Goal: Task Accomplishment & Management: Manage account settings

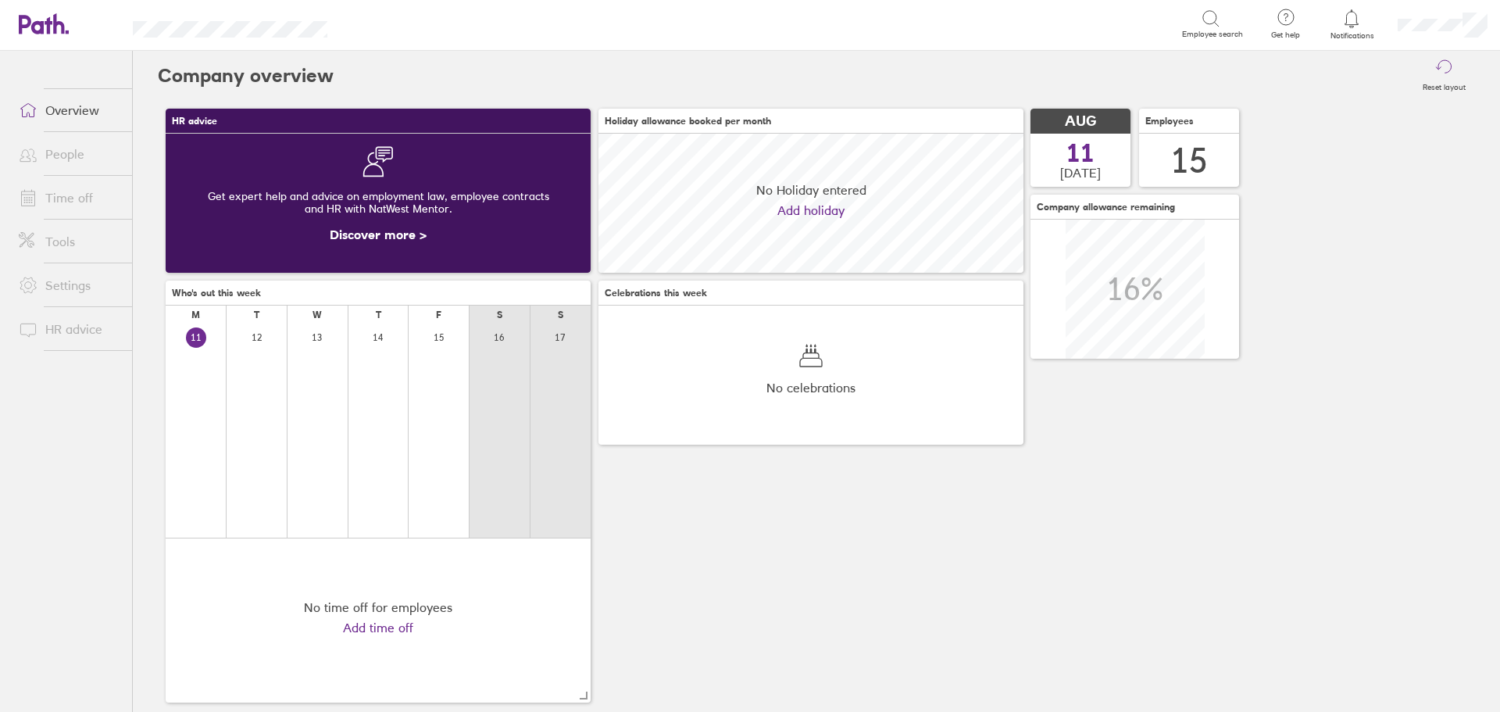
scroll to position [139, 425]
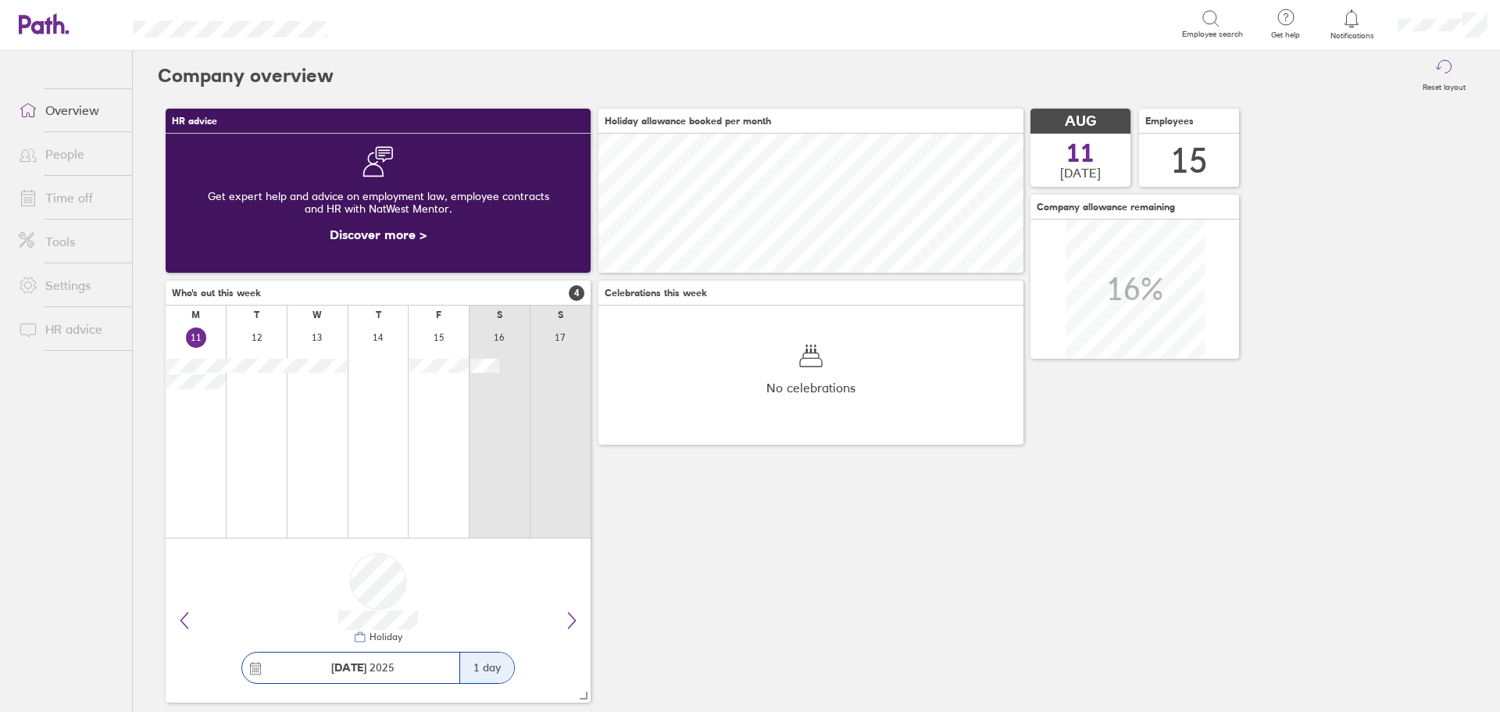
click at [58, 158] on link "People" at bounding box center [69, 153] width 126 height 31
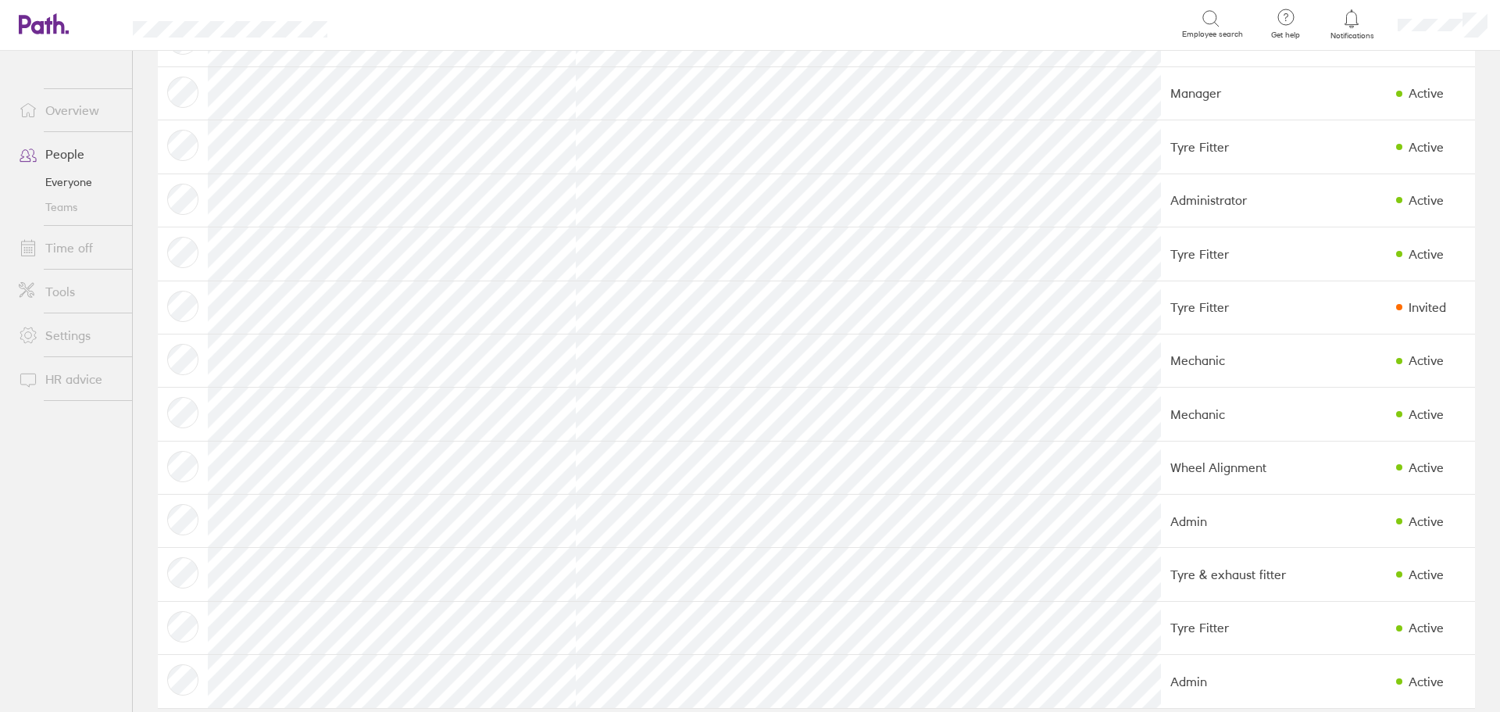
scroll to position [234, 0]
click at [70, 247] on link "Time off" at bounding box center [69, 247] width 126 height 31
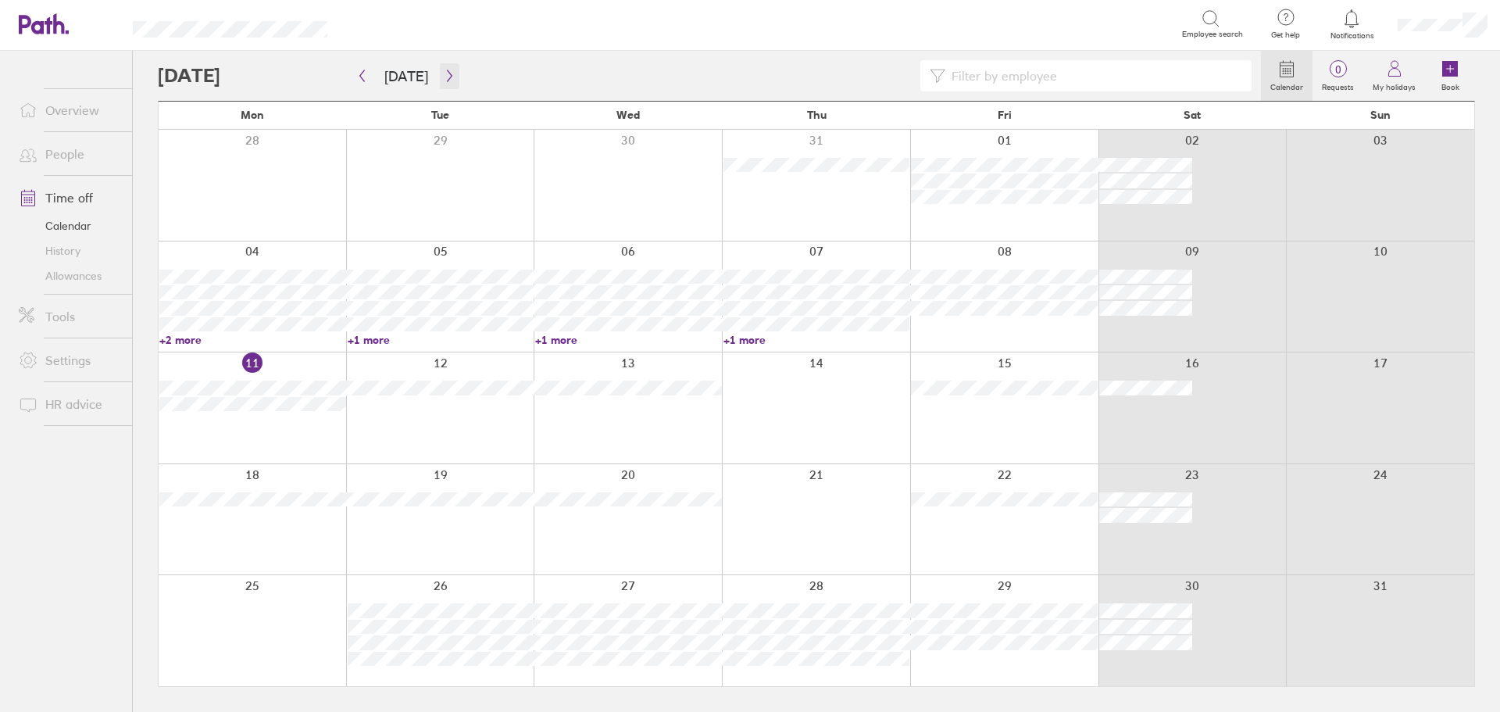
click at [446, 81] on icon "button" at bounding box center [450, 76] width 12 height 12
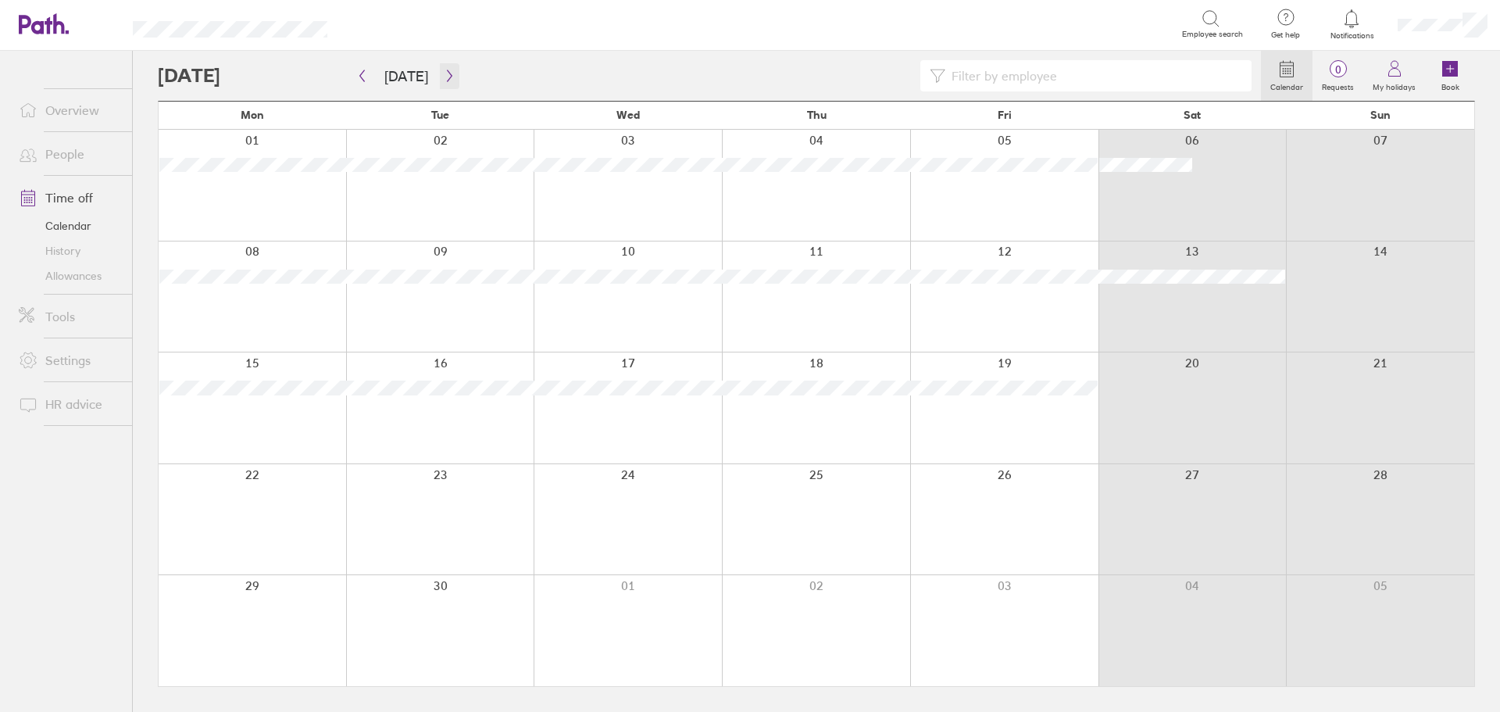
click at [444, 80] on icon "button" at bounding box center [450, 76] width 12 height 12
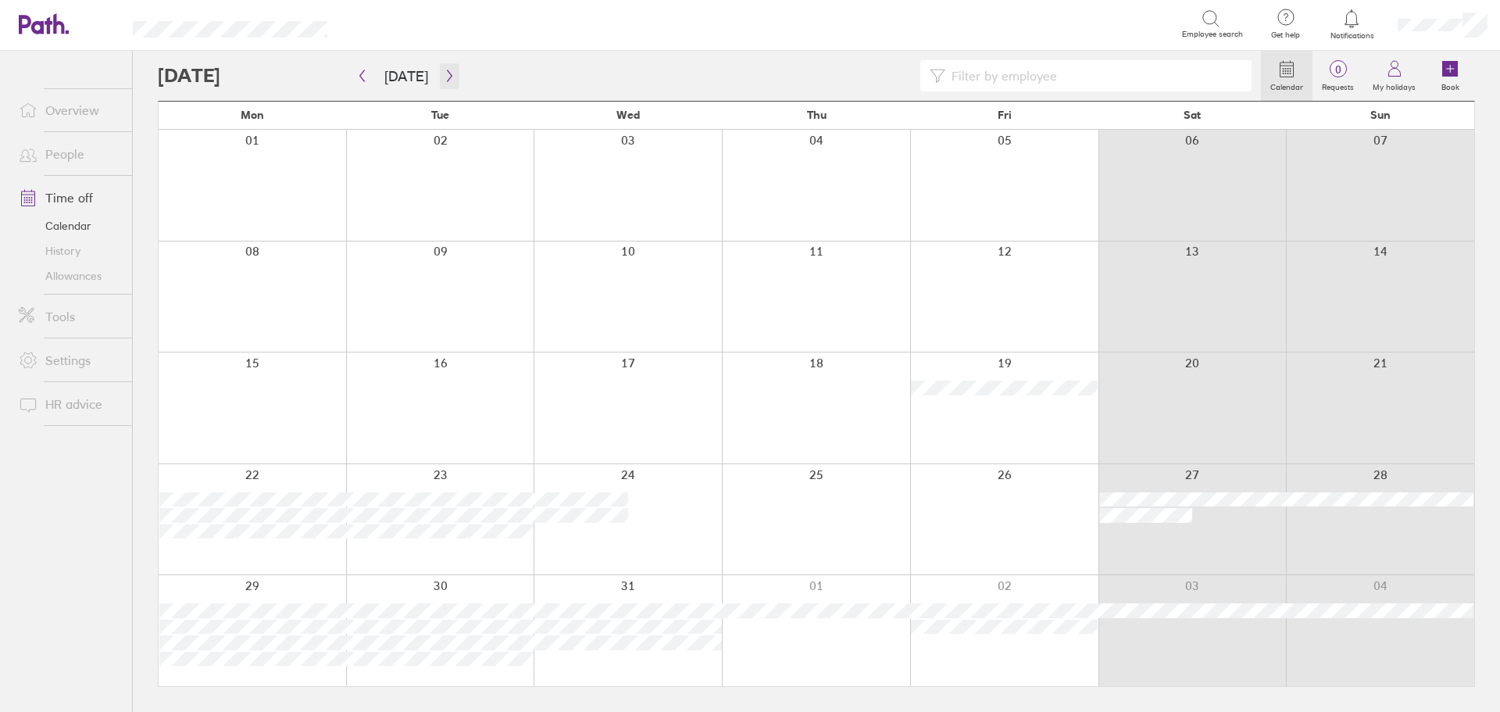
click at [444, 80] on icon "button" at bounding box center [450, 76] width 12 height 12
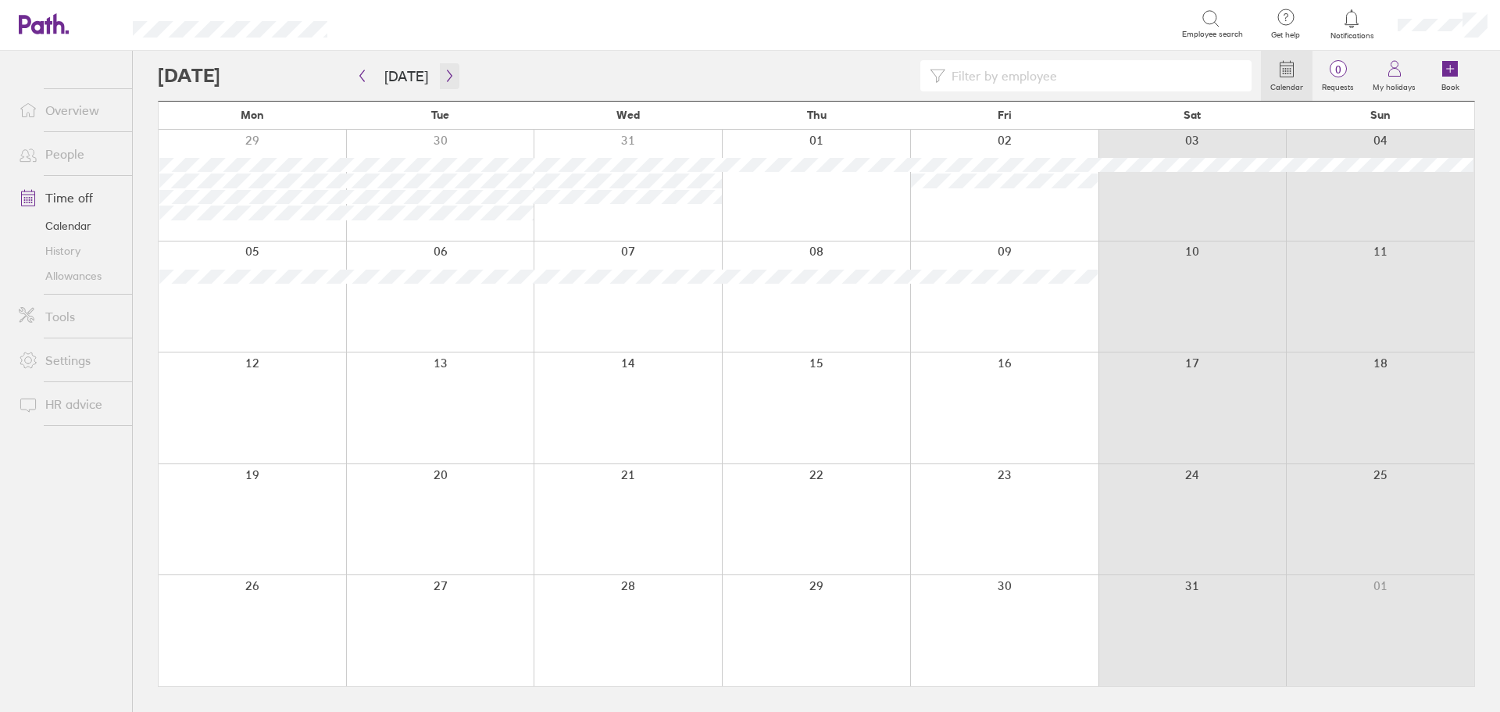
click at [444, 80] on icon "button" at bounding box center [450, 76] width 12 height 12
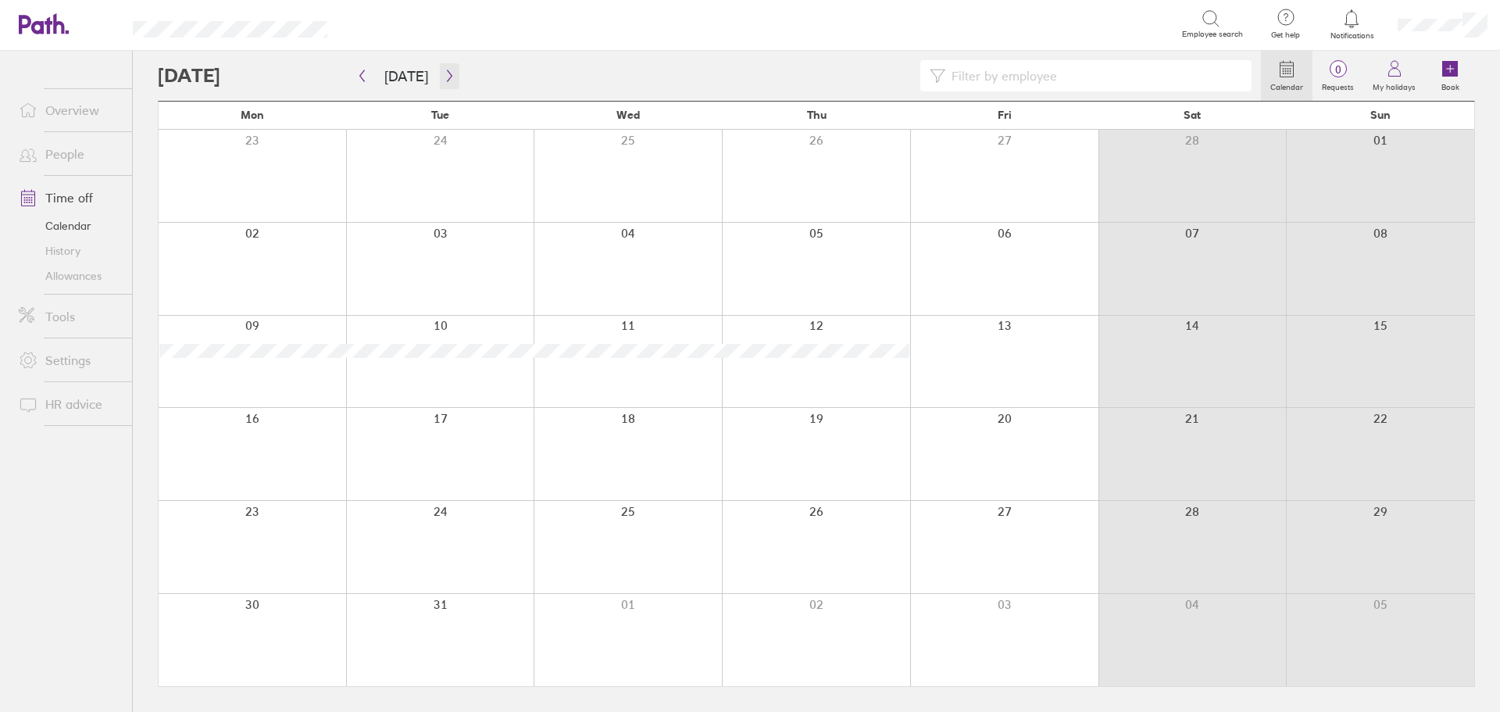
click at [444, 80] on icon "button" at bounding box center [450, 76] width 12 height 12
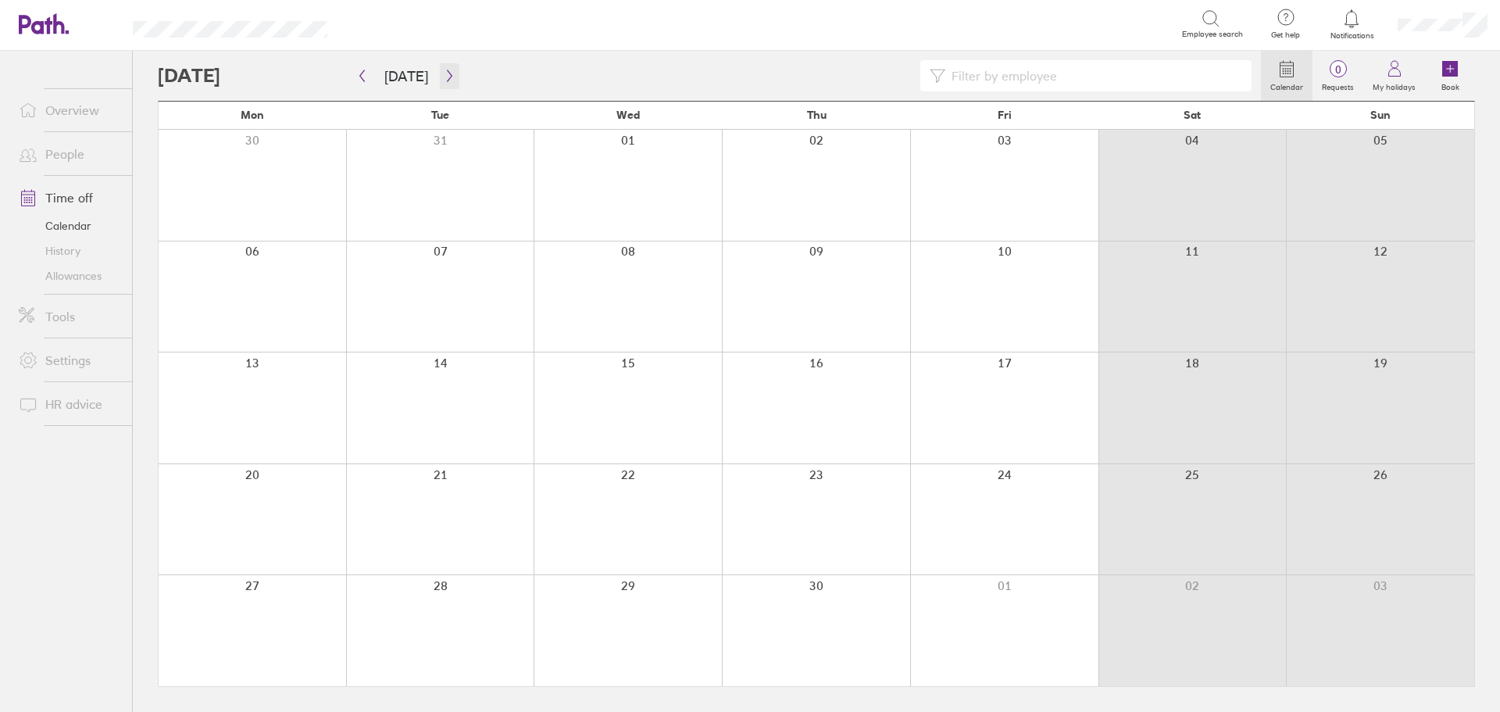
click at [444, 80] on icon "button" at bounding box center [450, 76] width 12 height 12
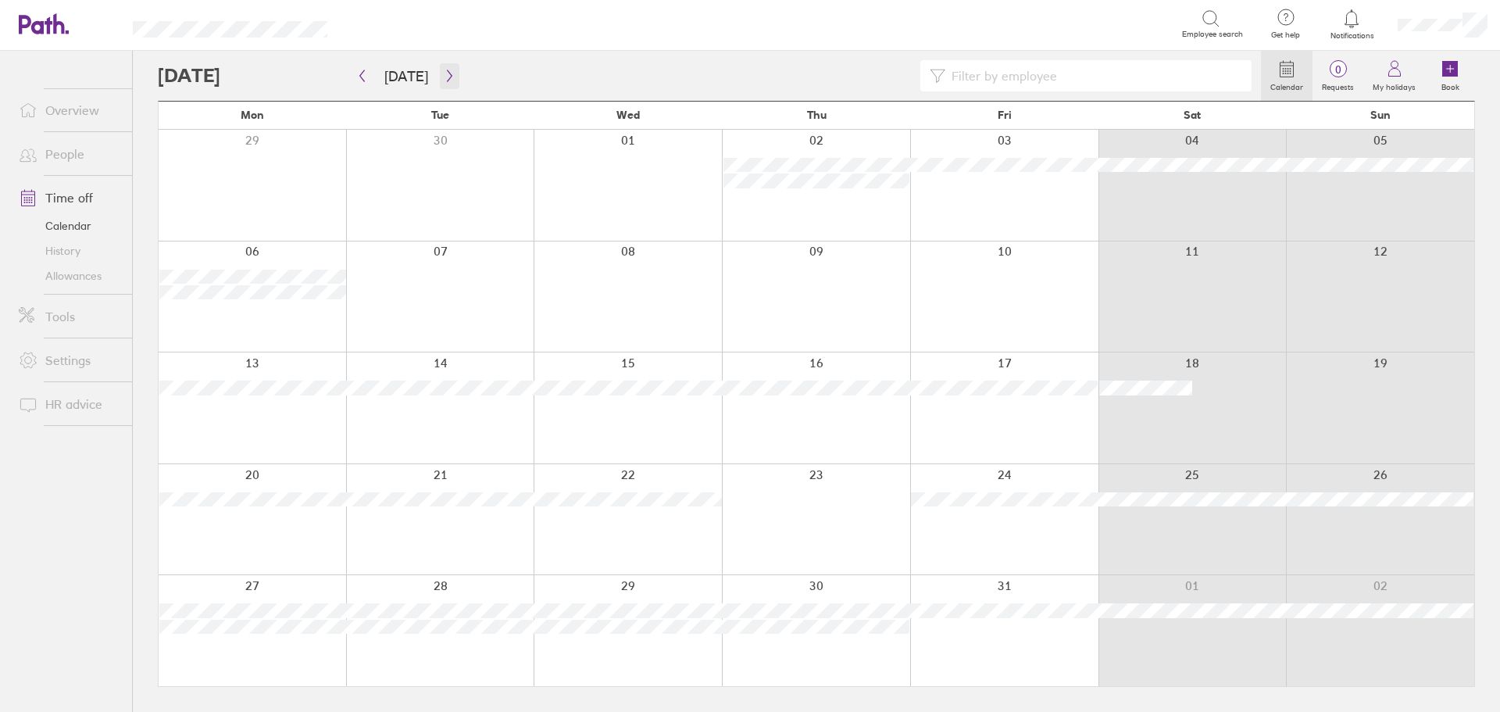
click at [448, 74] on icon "button" at bounding box center [450, 76] width 12 height 12
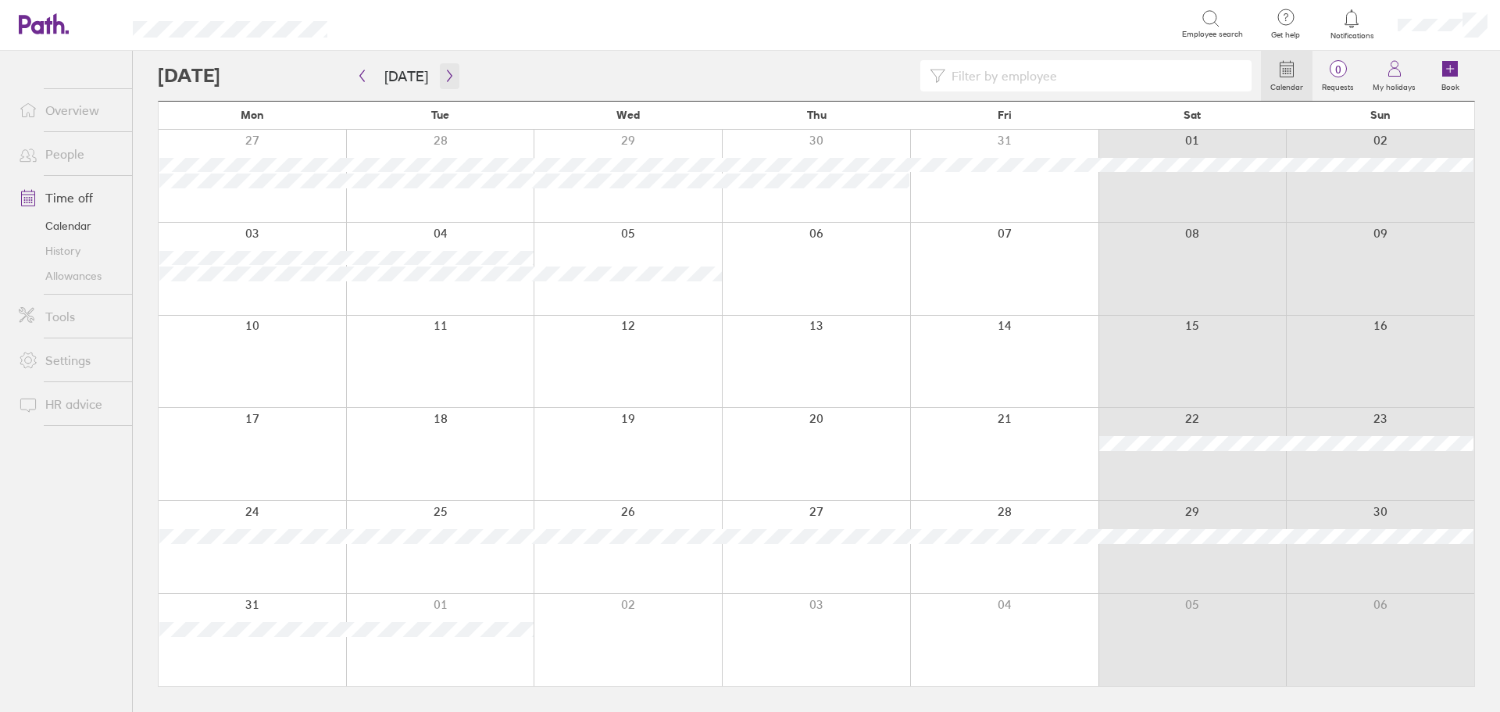
click at [442, 70] on button "button" at bounding box center [450, 76] width 20 height 26
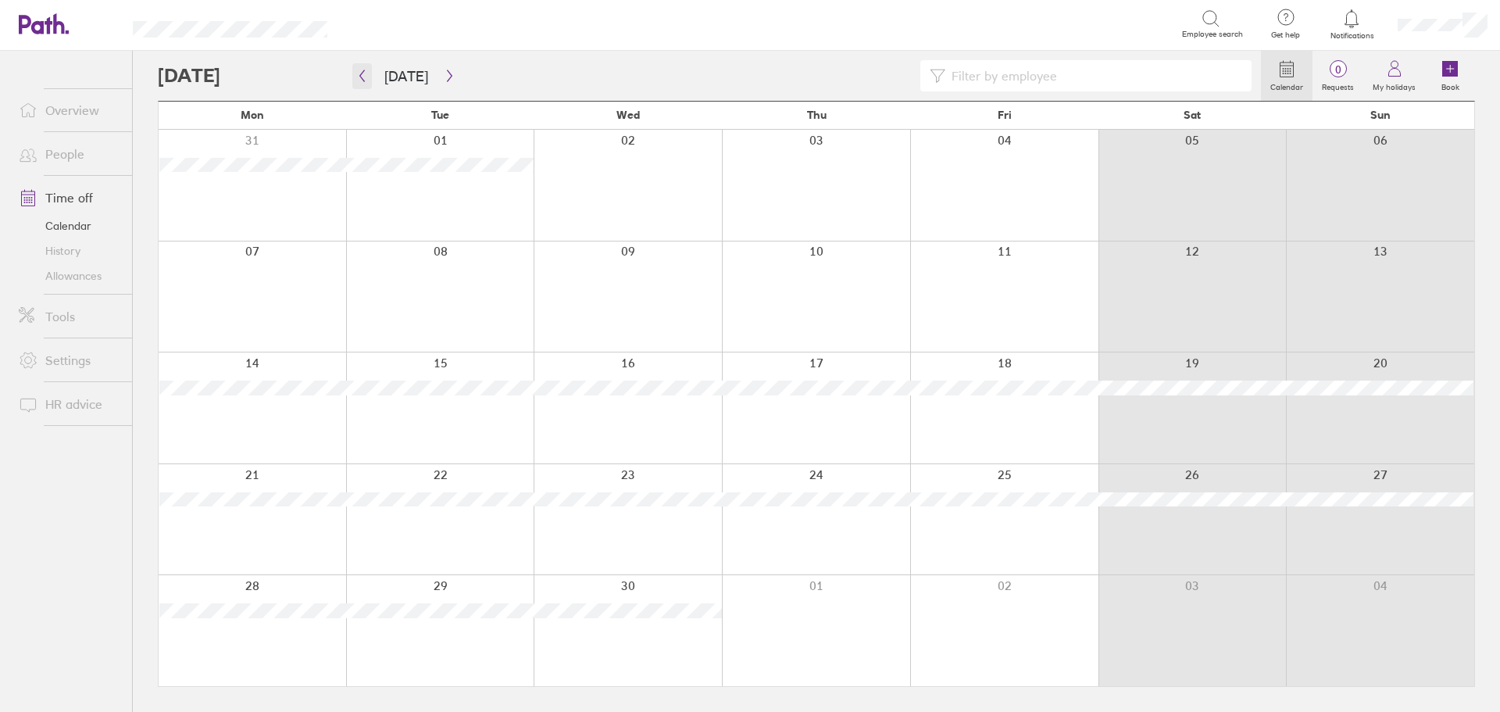
click at [364, 76] on icon "button" at bounding box center [362, 76] width 12 height 12
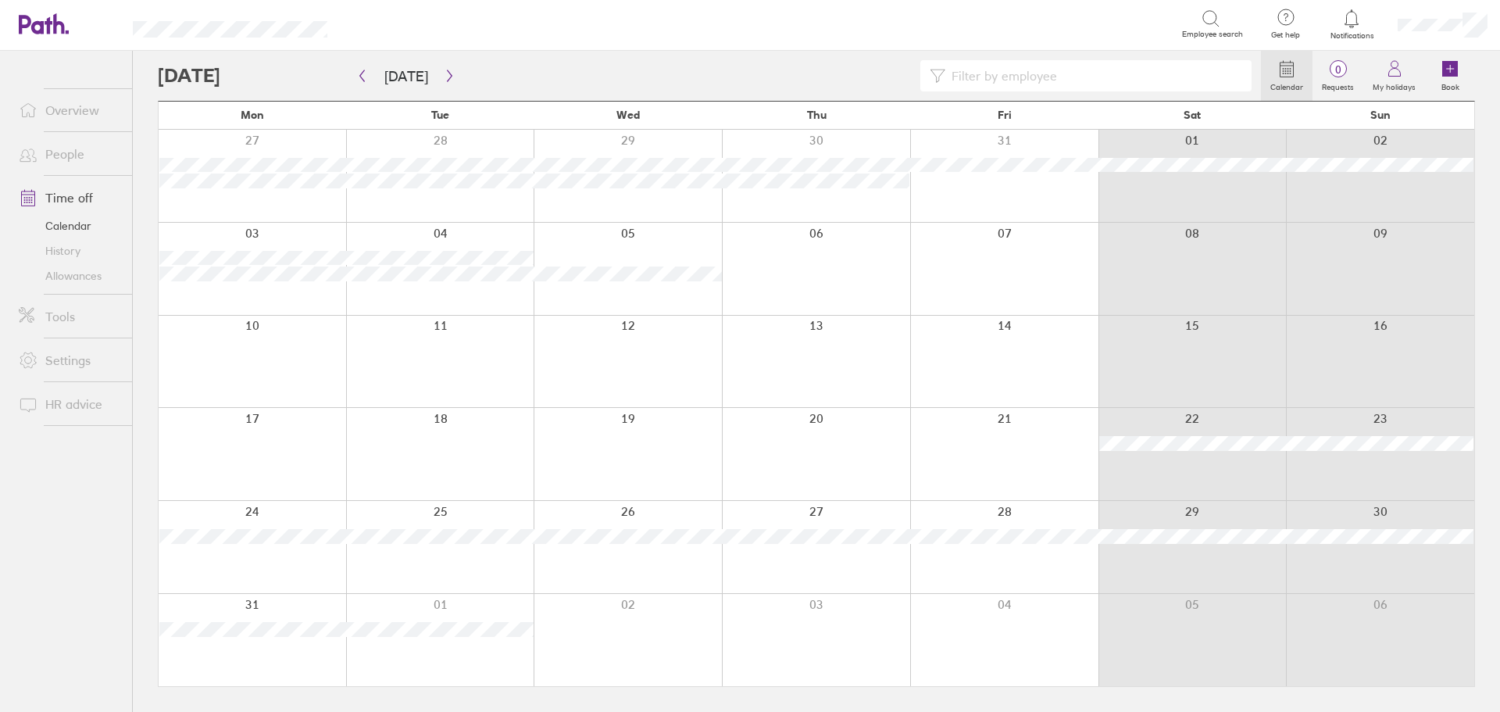
click at [455, 75] on div at bounding box center [709, 75] width 1103 height 31
click at [440, 76] on button "button" at bounding box center [450, 76] width 20 height 26
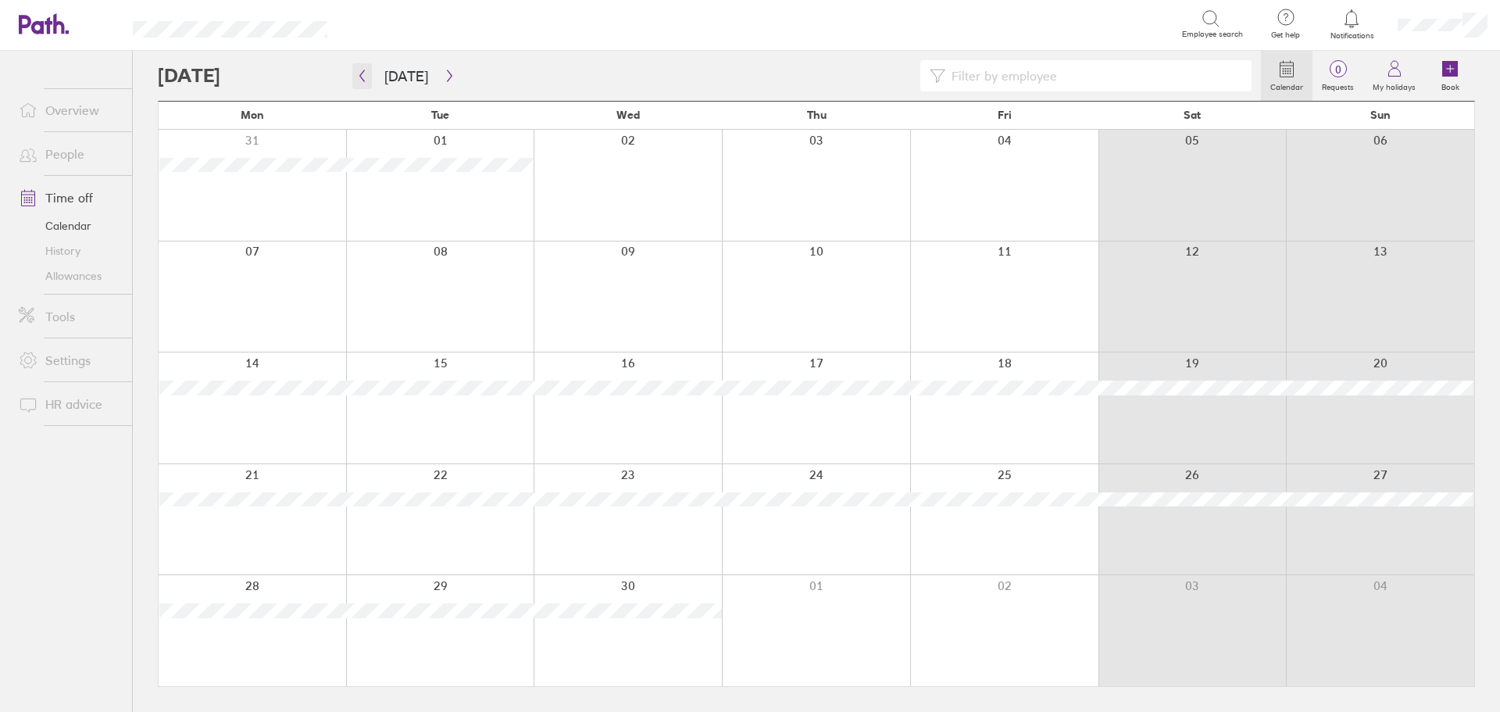
click at [360, 74] on icon "button" at bounding box center [362, 76] width 12 height 12
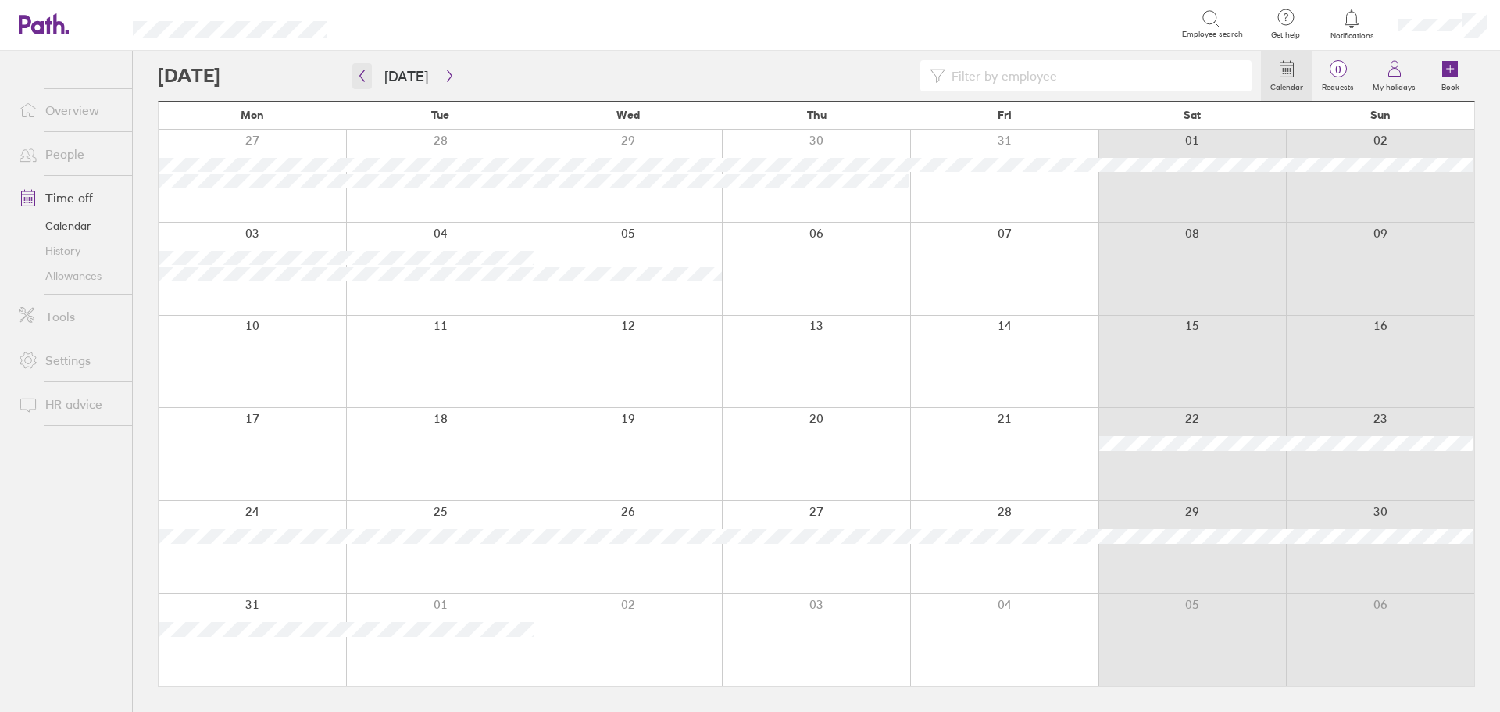
click at [360, 74] on icon "button" at bounding box center [362, 76] width 12 height 12
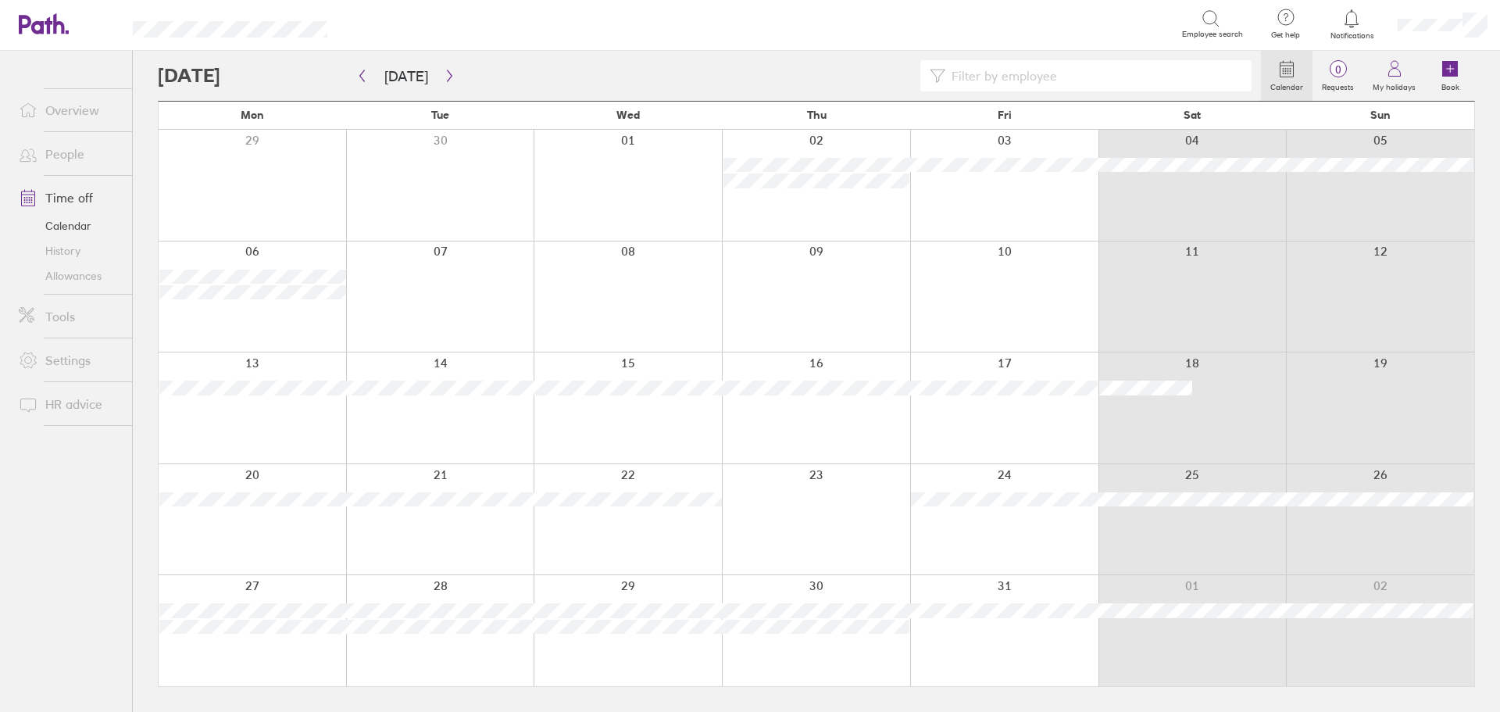
click at [76, 201] on link "Time off" at bounding box center [69, 197] width 126 height 31
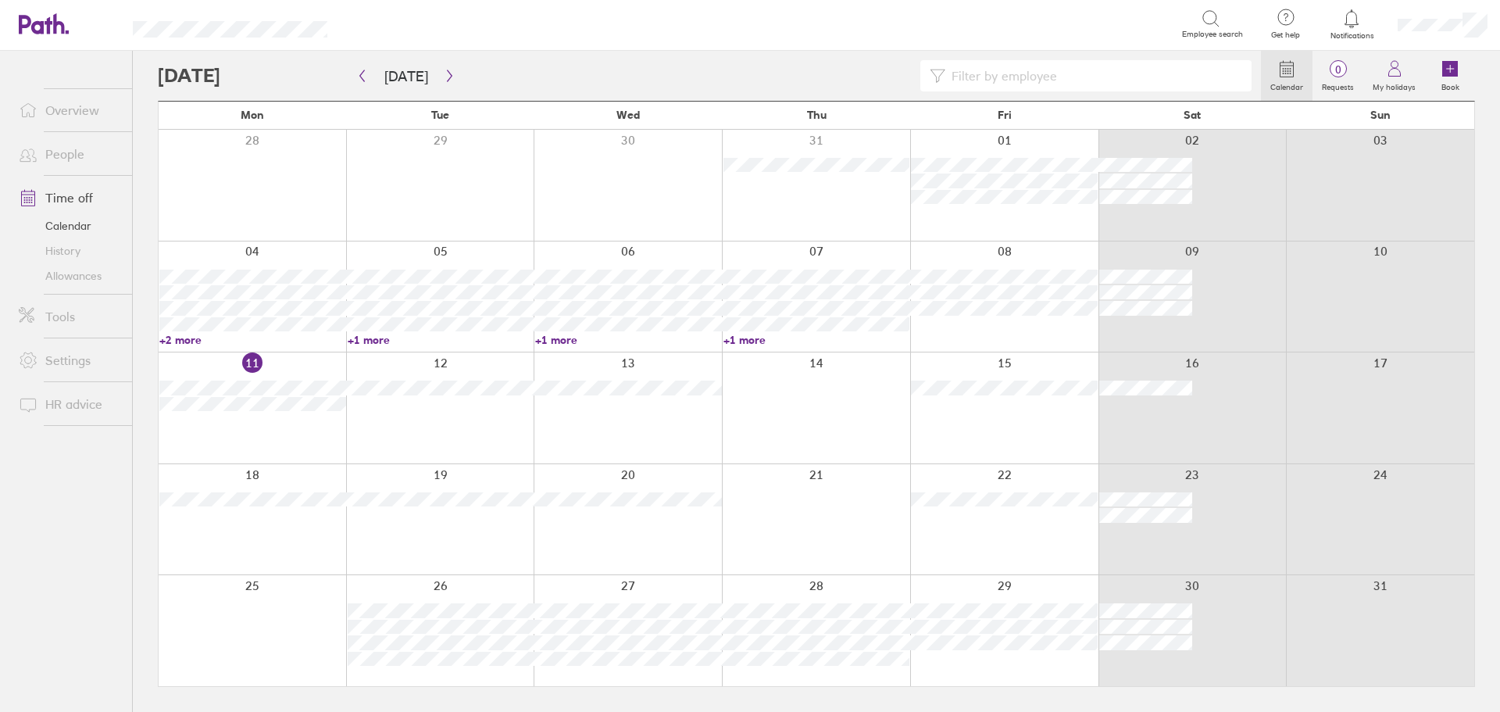
click at [178, 337] on link "+2 more" at bounding box center [252, 340] width 187 height 14
